Goal: Task Accomplishment & Management: Manage account settings

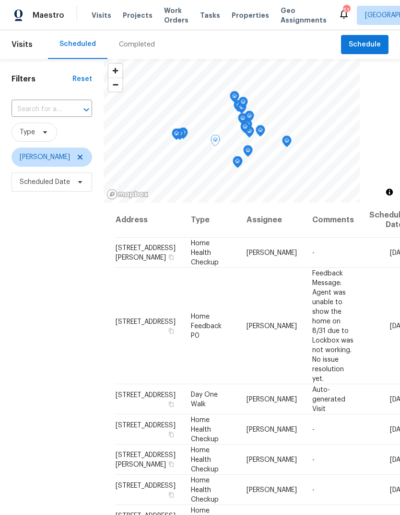
click at [0, 0] on icon at bounding box center [0, 0] width 0 height 0
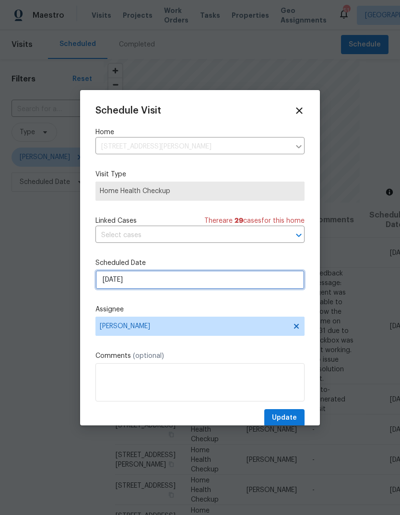
click at [172, 278] on input "[DATE]" at bounding box center [199, 279] width 209 height 19
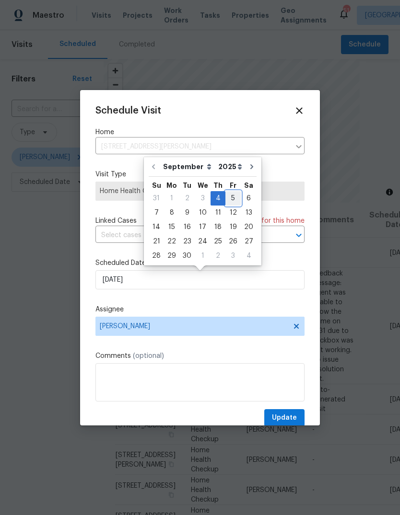
click at [232, 196] on div "5" at bounding box center [232, 198] width 15 height 13
type input "[DATE]"
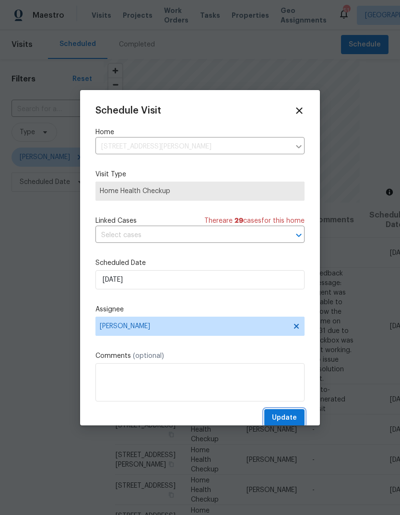
click at [285, 417] on span "Update" at bounding box center [284, 418] width 25 height 12
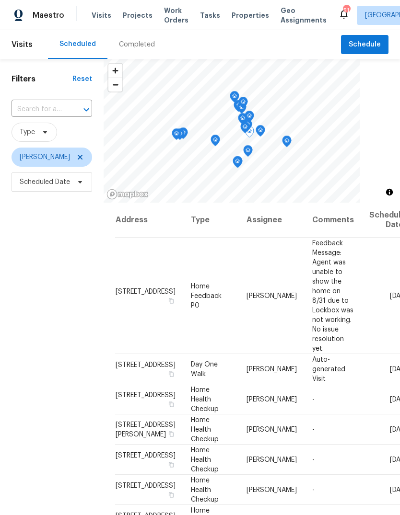
click at [0, 0] on icon at bounding box center [0, 0] width 0 height 0
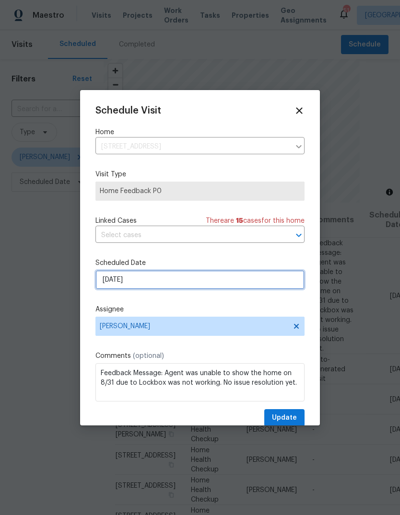
click at [146, 283] on input "[DATE]" at bounding box center [199, 279] width 209 height 19
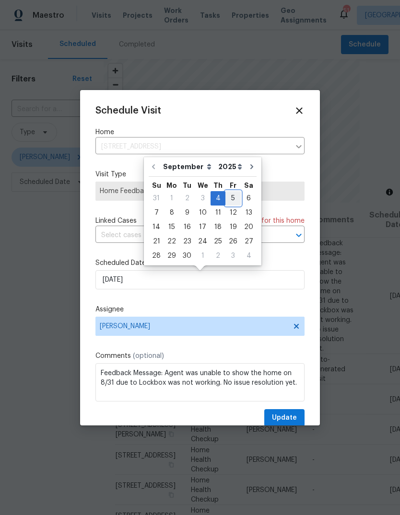
click at [235, 196] on div "5" at bounding box center [232, 198] width 15 height 13
type input "[DATE]"
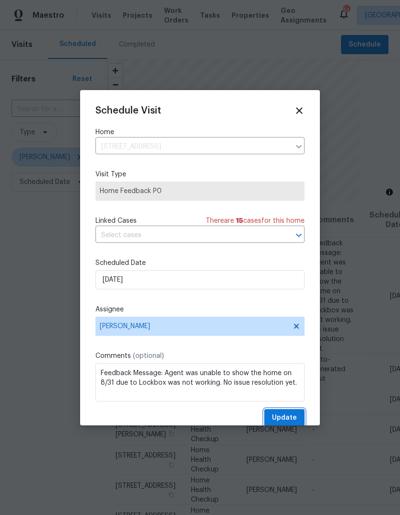
click at [292, 413] on button "Update" at bounding box center [284, 418] width 40 height 18
